Goal: Information Seeking & Learning: Learn about a topic

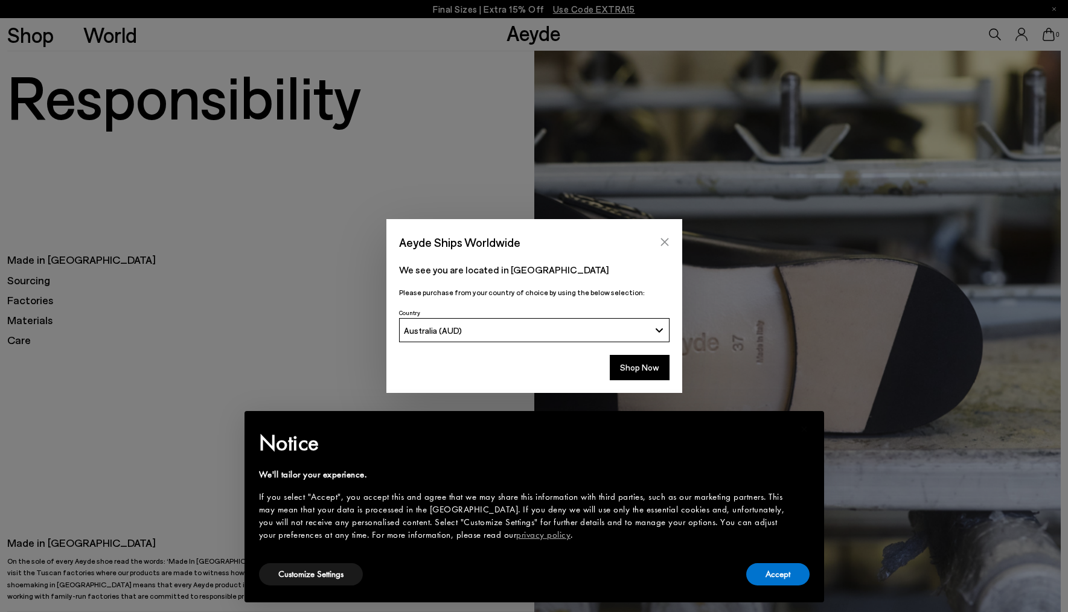
click at [663, 240] on icon "Close" at bounding box center [665, 242] width 10 height 10
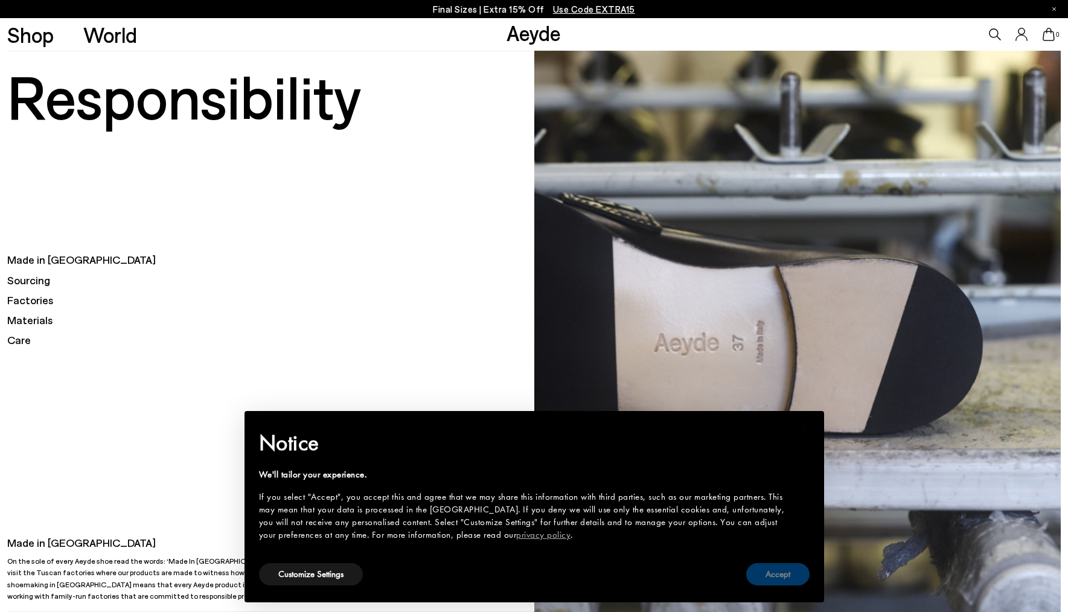
click at [783, 572] on button "Accept" at bounding box center [777, 574] width 63 height 22
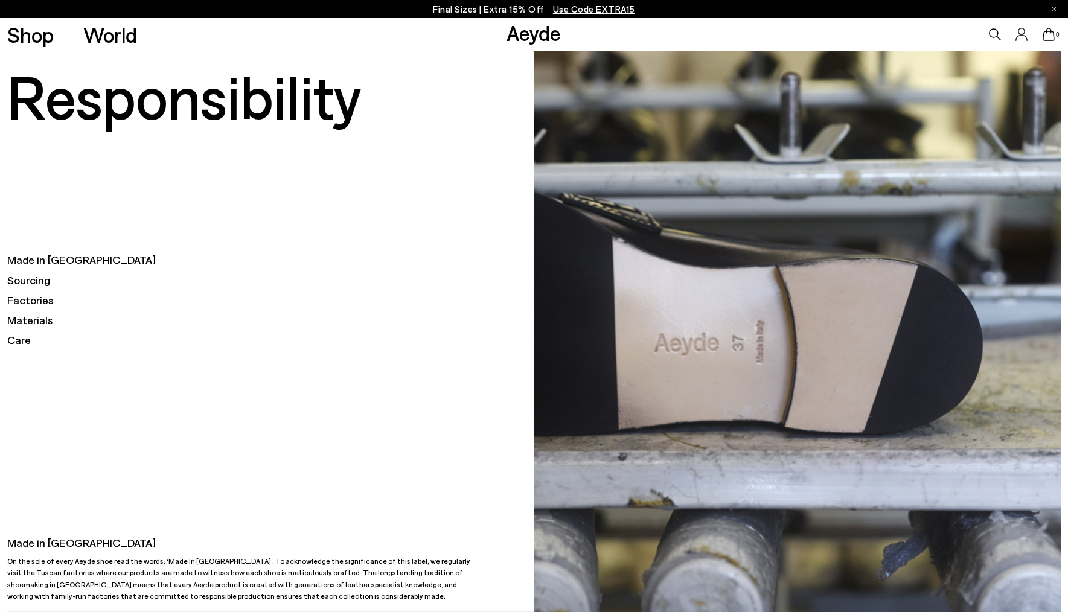
click at [30, 281] on h5 "Sourcing" at bounding box center [270, 280] width 526 height 15
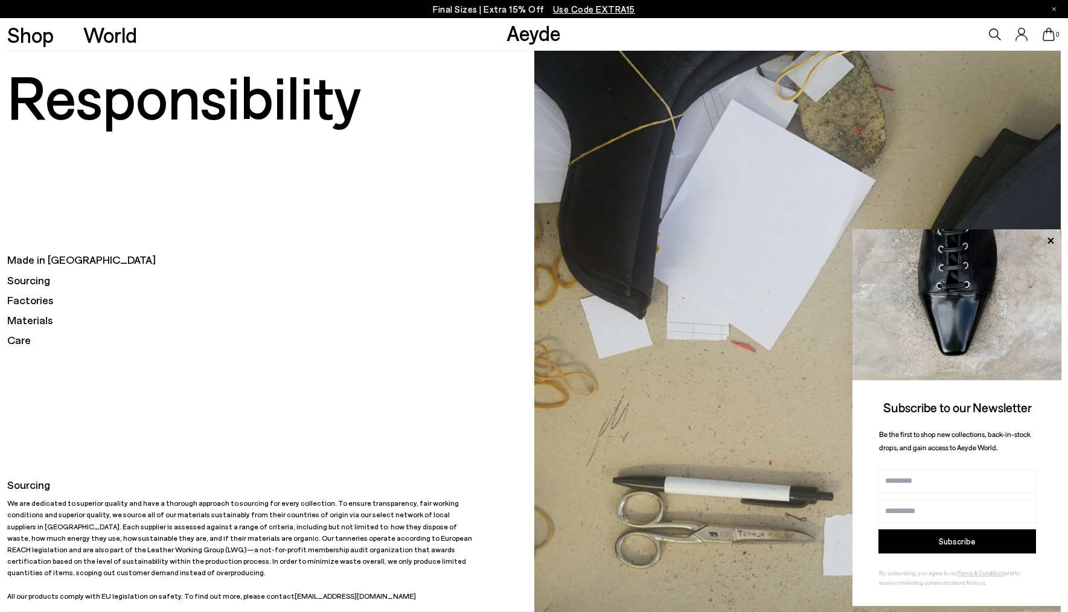
click at [38, 298] on h5 "Factories" at bounding box center [270, 300] width 526 height 15
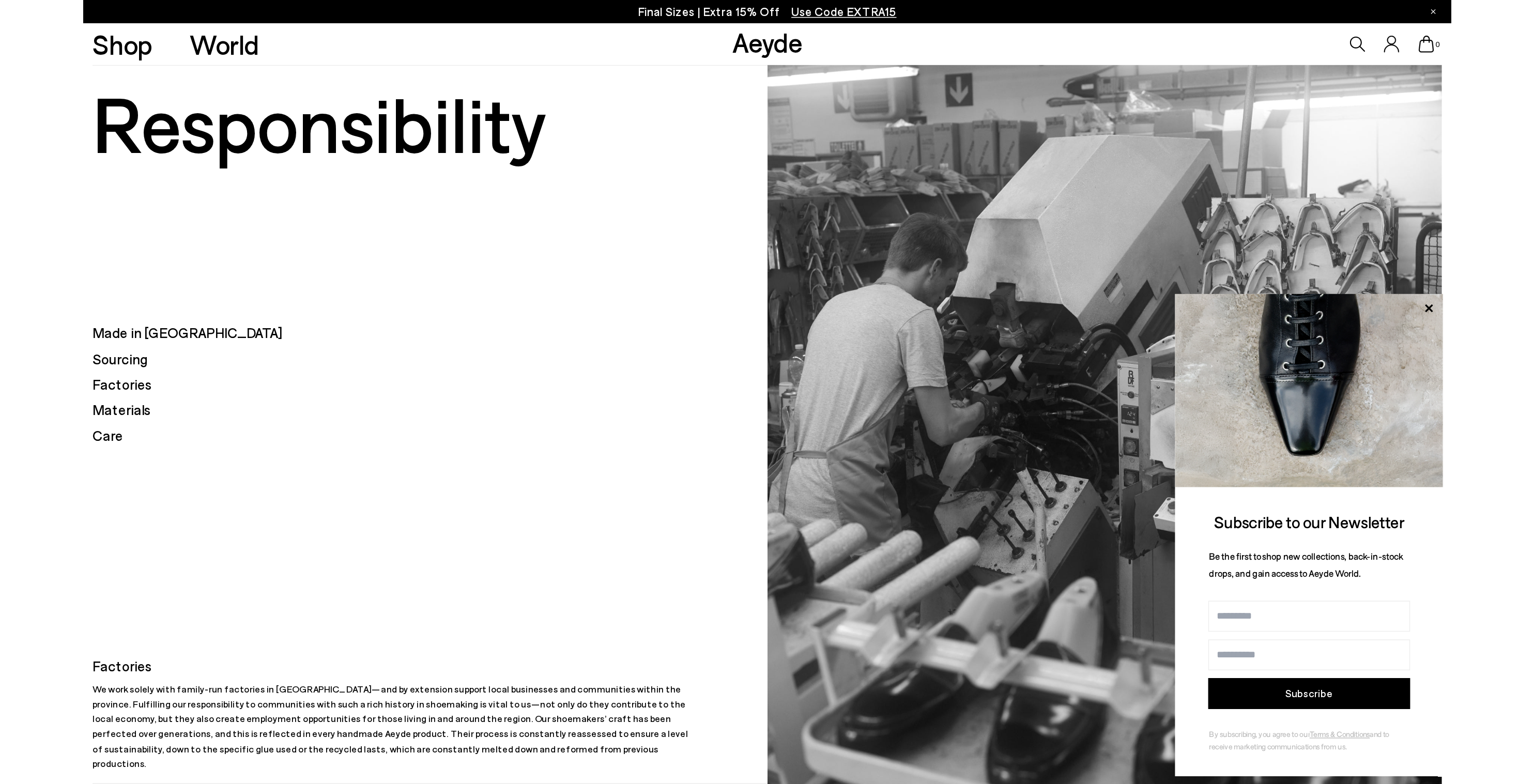
scroll to position [51, 0]
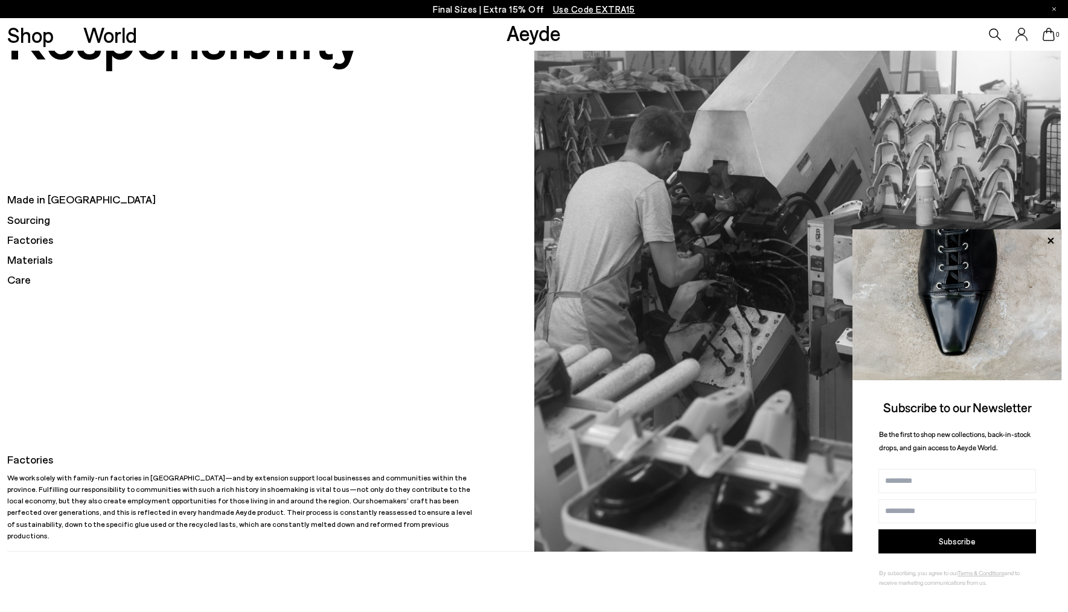
click at [36, 223] on h5 "Sourcing" at bounding box center [270, 219] width 526 height 15
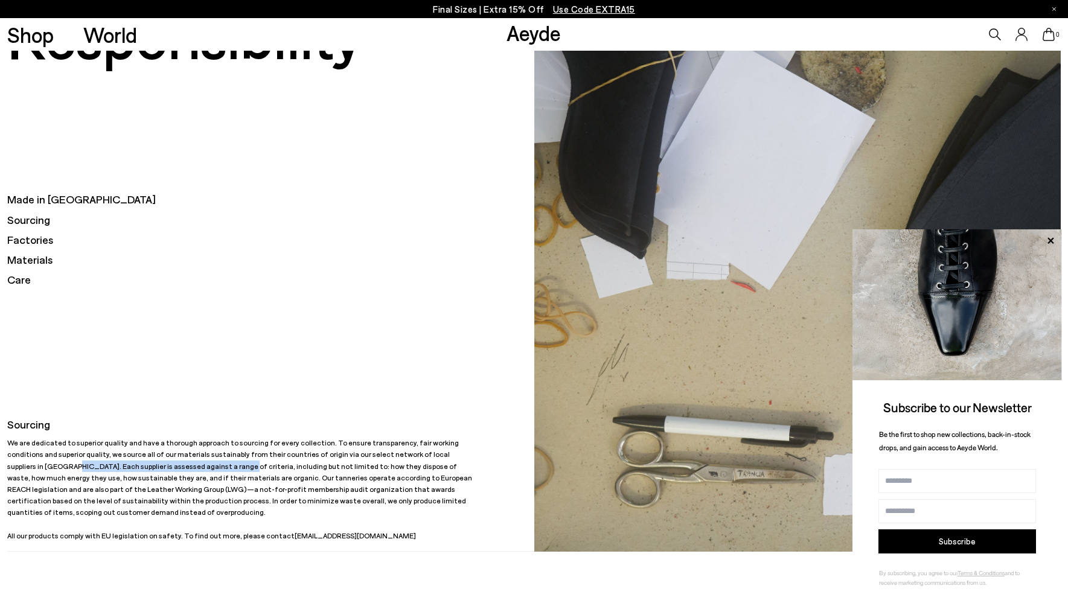
drag, startPoint x: 113, startPoint y: 476, endPoint x: 424, endPoint y: 470, distance: 310.9
click at [424, 470] on p "We are dedicated to superior quality and have a thorough approach to sourcing f…" at bounding box center [241, 489] width 468 height 104
copy p "Each supplier is assessed against a range of criteria"
